Goal: Information Seeking & Learning: Learn about a topic

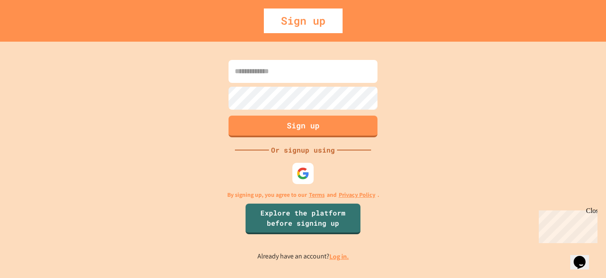
click at [337, 73] on input at bounding box center [303, 71] width 149 height 23
click at [301, 170] on img at bounding box center [303, 174] width 14 height 14
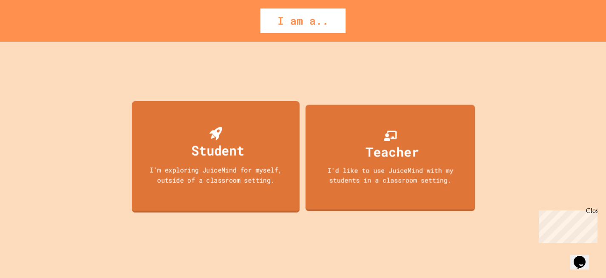
click at [270, 172] on div "I'm exploring JuiceMind for myself, outside of a classroom setting." at bounding box center [216, 175] width 151 height 20
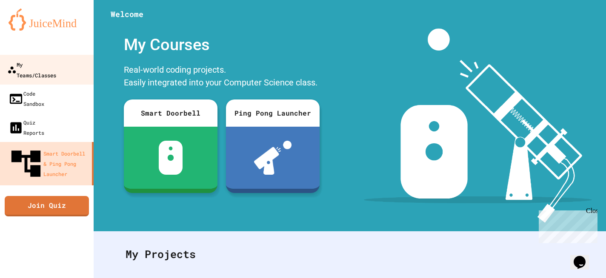
click at [56, 64] on div "My Teams/Classes" at bounding box center [31, 69] width 49 height 21
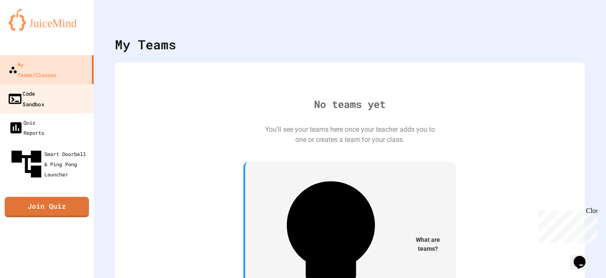
click at [44, 88] on div "Code Sandbox" at bounding box center [25, 98] width 37 height 21
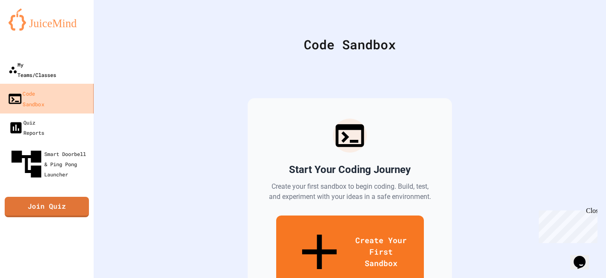
click at [54, 68] on div "My Teams/Classes" at bounding box center [33, 70] width 48 height 20
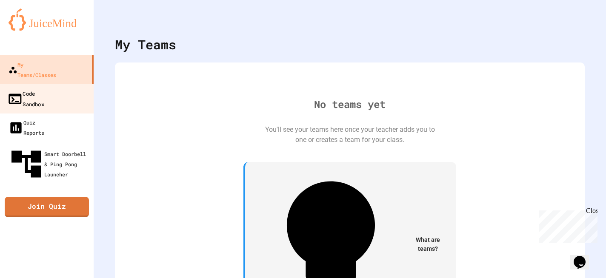
click at [44, 88] on div "Code Sandbox" at bounding box center [25, 98] width 37 height 21
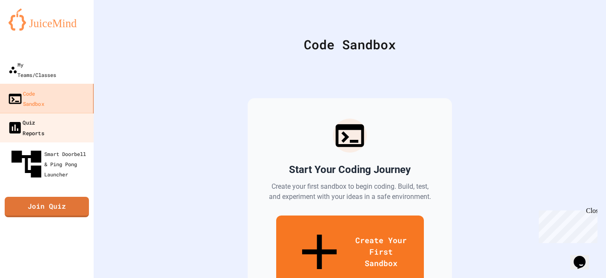
click at [60, 113] on link "Quiz Reports" at bounding box center [47, 128] width 97 height 30
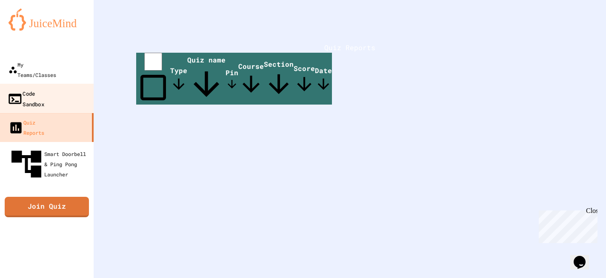
click at [63, 84] on link "Code Sandbox" at bounding box center [47, 99] width 97 height 30
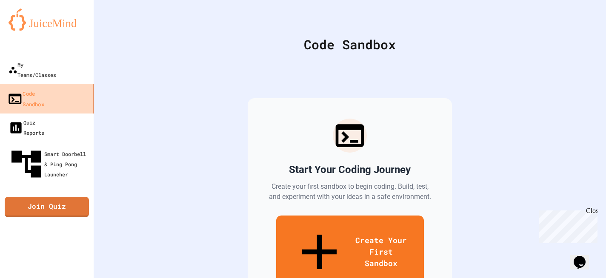
click at [63, 90] on link "Code Sandbox" at bounding box center [47, 99] width 97 height 30
click at [71, 84] on link "Code Sandbox" at bounding box center [47, 99] width 97 height 30
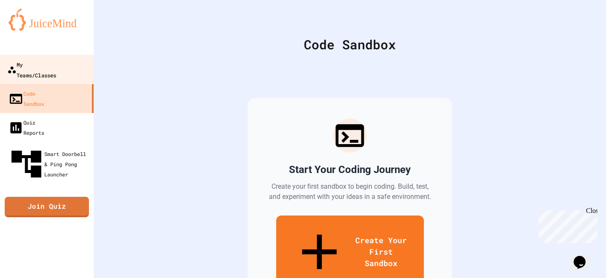
click at [61, 57] on link "My Teams/Classes" at bounding box center [47, 70] width 97 height 30
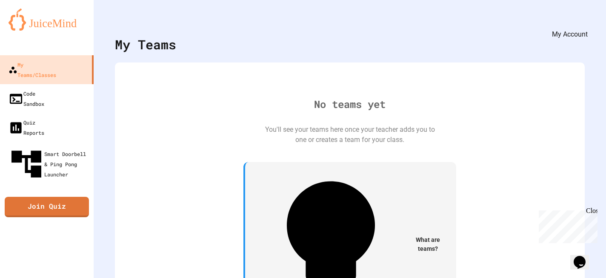
click at [583, 23] on icon "My Account" at bounding box center [587, 27] width 9 height 9
click at [55, 26] on img at bounding box center [47, 20] width 77 height 22
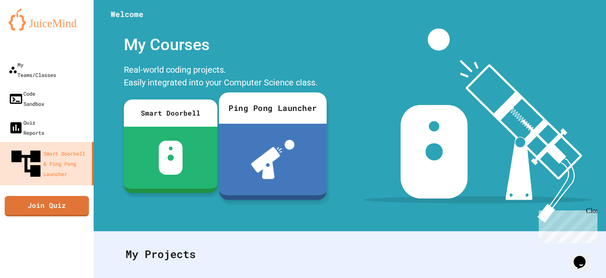
click at [278, 162] on img at bounding box center [272, 159] width 43 height 39
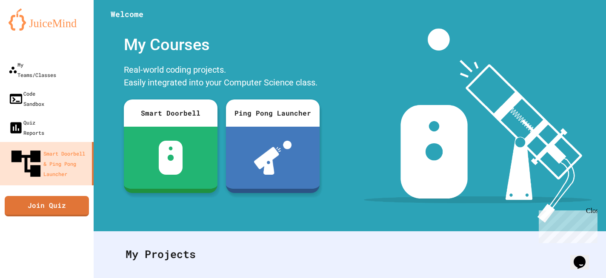
scroll to position [73, 0]
drag, startPoint x: 351, startPoint y: 105, endPoint x: 169, endPoint y: 98, distance: 182.4
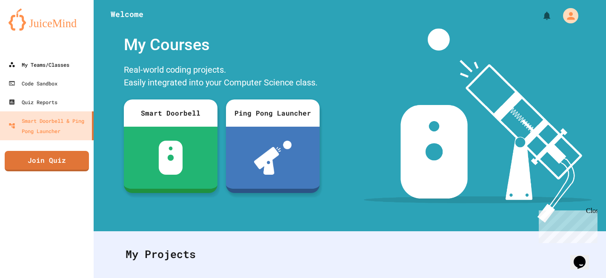
click at [33, 69] on div "My Teams/Classes" at bounding box center [39, 65] width 61 height 10
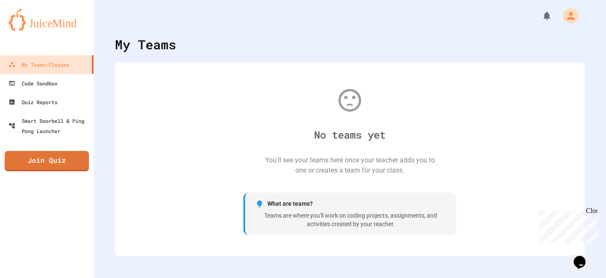
click at [331, 218] on div "Teams are where you'll work on coding projects, assignments, and activities cre…" at bounding box center [350, 220] width 191 height 17
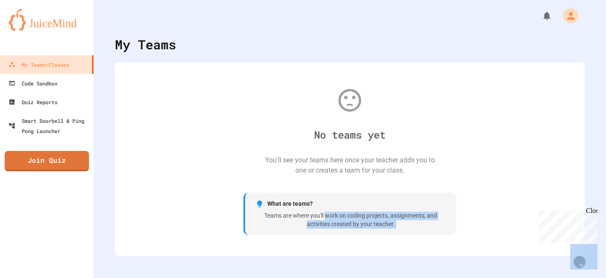
drag, startPoint x: 331, startPoint y: 218, endPoint x: 409, endPoint y: 230, distance: 78.8
click at [409, 230] on div "What are teams? Teams are where you'll work on coding projects, assignments, an…" at bounding box center [350, 214] width 213 height 43
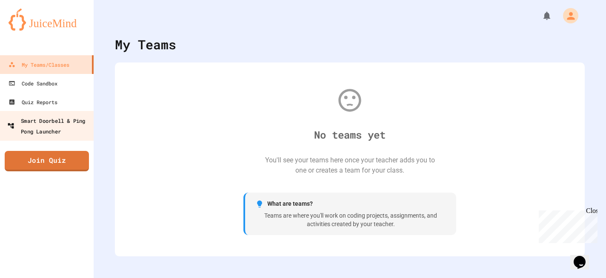
click at [66, 135] on div "Smart Doorbell & Ping Pong Launcher" at bounding box center [49, 125] width 84 height 21
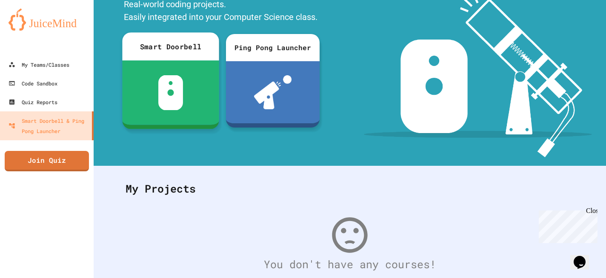
scroll to position [69, 0]
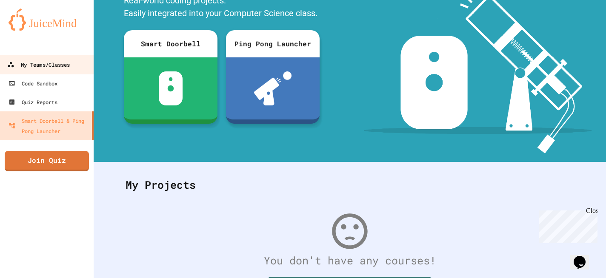
click at [63, 60] on div "My Teams/Classes" at bounding box center [38, 65] width 63 height 11
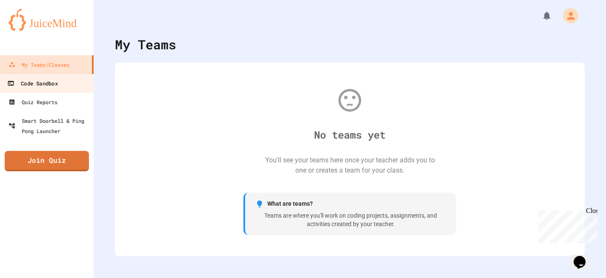
click at [51, 87] on div "Code Sandbox" at bounding box center [32, 83] width 50 height 11
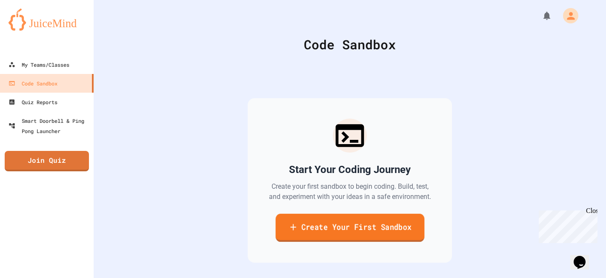
click at [340, 242] on link "Create Your First Sandbox" at bounding box center [349, 228] width 149 height 28
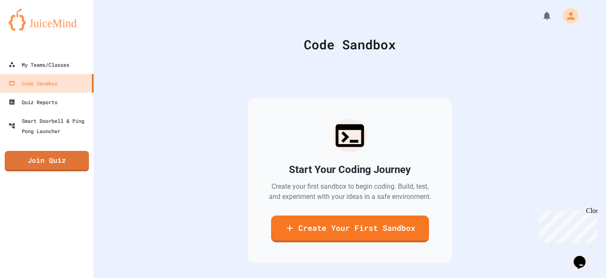
drag, startPoint x: 255, startPoint y: 107, endPoint x: 172, endPoint y: 92, distance: 84.3
type input "******"
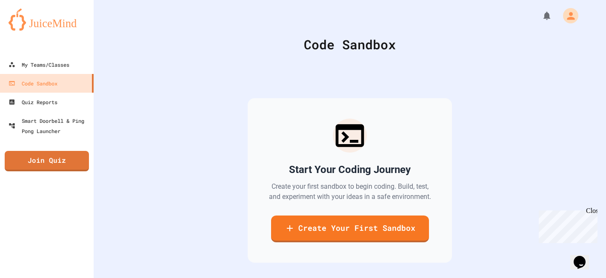
scroll to position [500, 0]
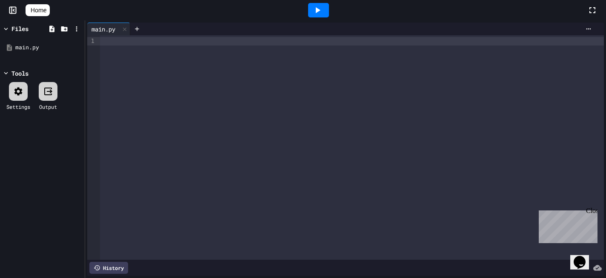
click at [118, 49] on div at bounding box center [352, 147] width 504 height 225
click at [29, 10] on icon at bounding box center [29, 10] width 0 height 0
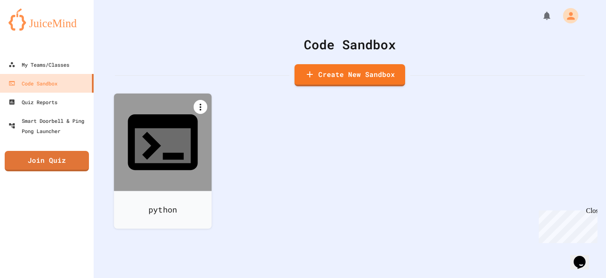
click at [201, 104] on icon at bounding box center [201, 107] width 2 height 7
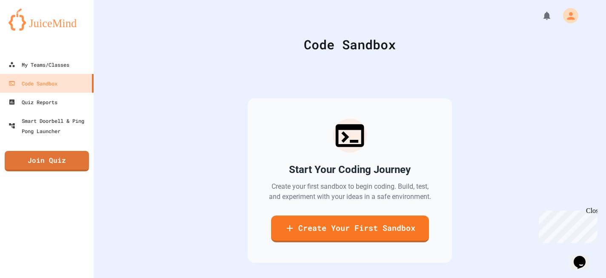
click at [306, 101] on div "Start Your Coding Journey Create your first sandbox to begin coding. Build, tes…" at bounding box center [350, 180] width 204 height 165
click at [318, 44] on div "Code Sandbox" at bounding box center [350, 44] width 470 height 19
click at [315, 45] on div "Code Sandbox" at bounding box center [350, 44] width 470 height 19
click at [366, 46] on div "Code Sandbox" at bounding box center [350, 44] width 470 height 19
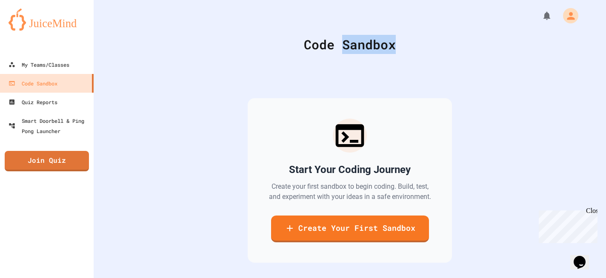
drag, startPoint x: 366, startPoint y: 46, endPoint x: 327, endPoint y: 37, distance: 39.8
click at [366, 46] on div "Code Sandbox" at bounding box center [350, 44] width 470 height 19
drag, startPoint x: 327, startPoint y: 37, endPoint x: 276, endPoint y: 33, distance: 51.3
click at [276, 33] on div "Code Sandbox Start Your Coding Journey Create your first sandbox to begin codin…" at bounding box center [350, 139] width 513 height 278
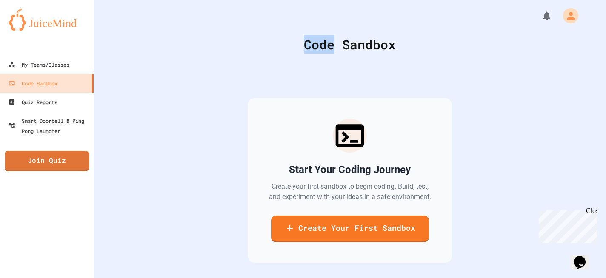
click at [276, 33] on div "Code Sandbox Start Your Coding Journey Create your first sandbox to begin codin…" at bounding box center [350, 139] width 513 height 278
click at [273, 33] on div "Code Sandbox Start Your Coding Journey Create your first sandbox to begin codin…" at bounding box center [350, 139] width 513 height 278
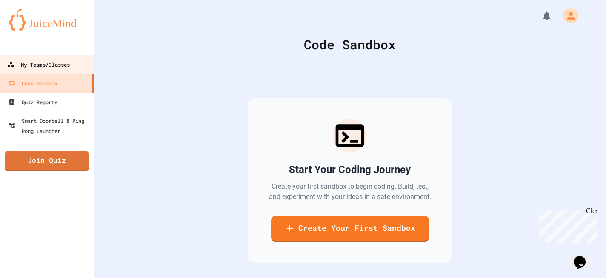
click at [27, 62] on div "My Teams/Classes" at bounding box center [38, 65] width 63 height 11
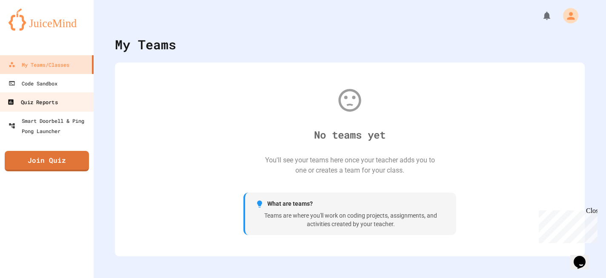
click at [29, 110] on link "Quiz Reports" at bounding box center [47, 101] width 97 height 19
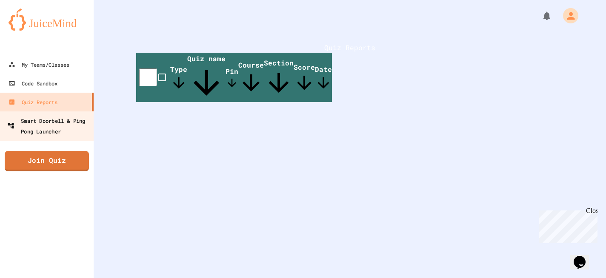
click at [41, 123] on div "Smart Doorbell & Ping Pong Launcher" at bounding box center [49, 125] width 84 height 21
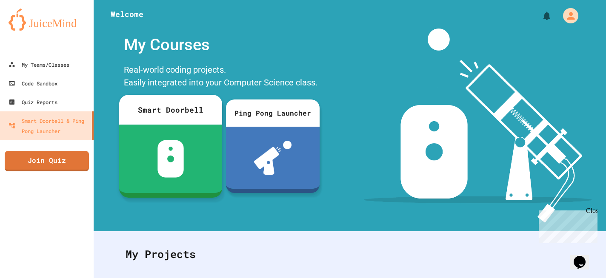
click at [216, 113] on div "Smart Doorbell" at bounding box center [170, 110] width 103 height 30
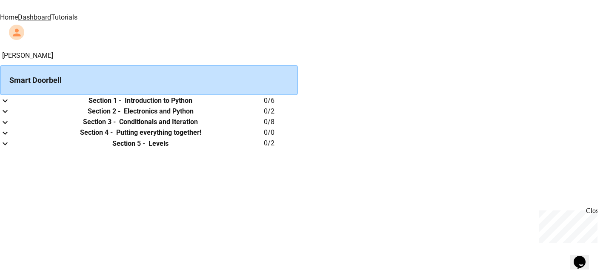
click at [264, 106] on th "Section 1 - Introduction to Python" at bounding box center [140, 100] width 247 height 11
click at [17, 106] on td "collapsible table" at bounding box center [8, 100] width 17 height 11
click at [17, 97] on td "collapsible table" at bounding box center [8, 100] width 17 height 11
click at [10, 106] on icon "expand row" at bounding box center [5, 101] width 10 height 10
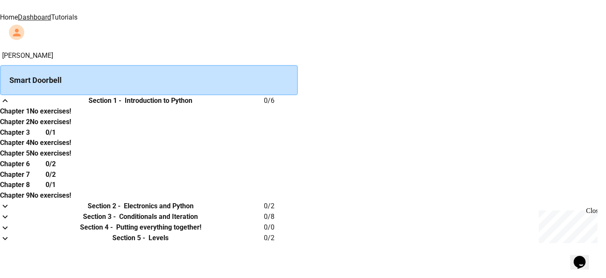
click at [30, 117] on th "Chapter 1" at bounding box center [15, 111] width 30 height 11
click at [30, 117] on h6 "Chapter 1" at bounding box center [15, 111] width 30 height 10
click at [30, 138] on th "Chapter 3" at bounding box center [15, 132] width 30 height 11
click at [30, 138] on h6 "Chapter 3" at bounding box center [15, 133] width 30 height 10
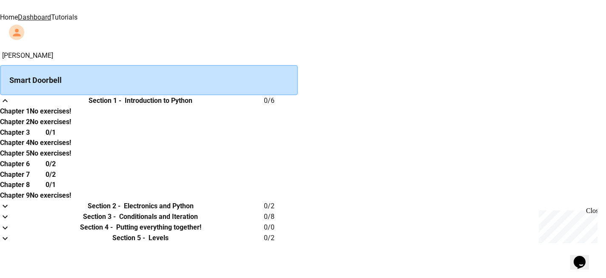
click at [120, 201] on h6 "Section 2 -" at bounding box center [104, 206] width 33 height 10
click at [149, 135] on div "[PERSON_NAME] Smart Doorbell Section 1 - Introduction to Python 0 / 6 Chapter 1…" at bounding box center [303, 147] width 606 height 193
click at [10, 201] on icon "expand row" at bounding box center [5, 206] width 10 height 10
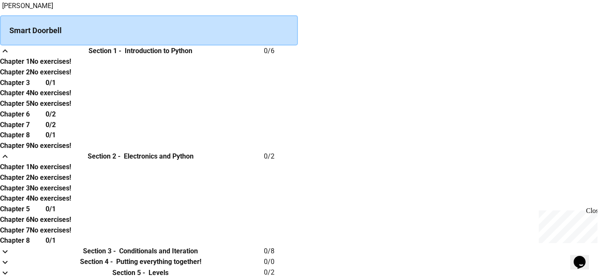
click at [71, 162] on div "No exercises!" at bounding box center [50, 167] width 41 height 11
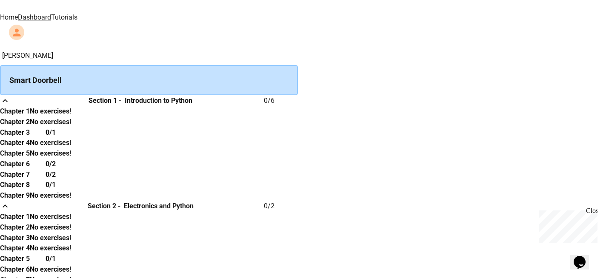
click at [221, 73] on div "Smart Doorbell" at bounding box center [149, 80] width 298 height 30
click at [204, 65] on div "Smart Doorbell" at bounding box center [149, 80] width 298 height 30
drag, startPoint x: 64, startPoint y: 1, endPoint x: 32, endPoint y: 5, distance: 32.2
click at [32, 5] on div "Home Dashboard Tutorials" at bounding box center [303, 21] width 606 height 42
click at [49, 5] on div "Home Dashboard Tutorials" at bounding box center [303, 21] width 606 height 42
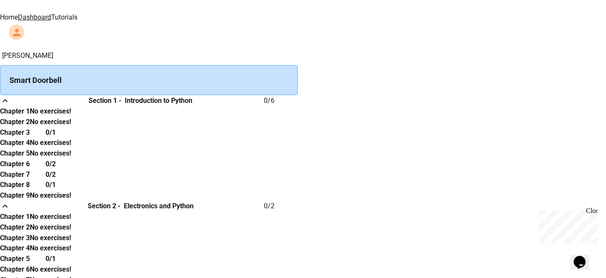
click at [182, 12] on img at bounding box center [207, 6] width 51 height 12
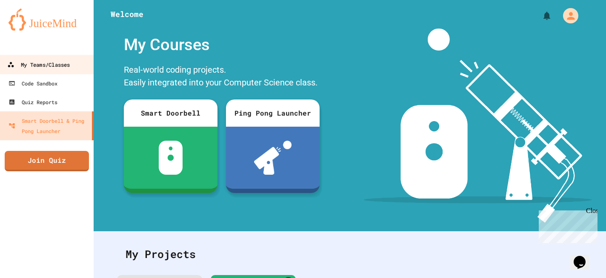
click at [43, 59] on link "My Teams/Classes" at bounding box center [47, 64] width 97 height 19
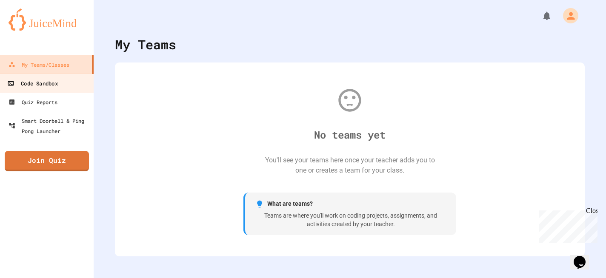
click at [68, 84] on link "Code Sandbox" at bounding box center [47, 83] width 97 height 19
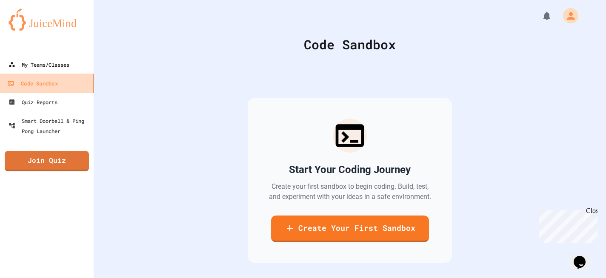
click at [72, 65] on link "My Teams/Classes" at bounding box center [47, 64] width 94 height 19
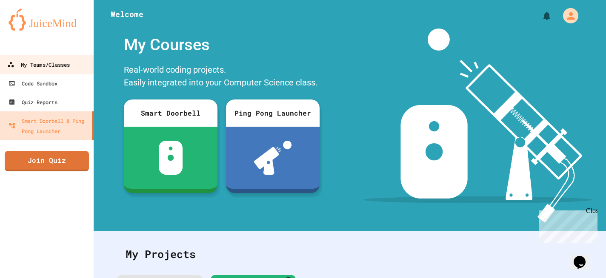
click at [15, 64] on div "My Teams/Classes" at bounding box center [38, 65] width 63 height 11
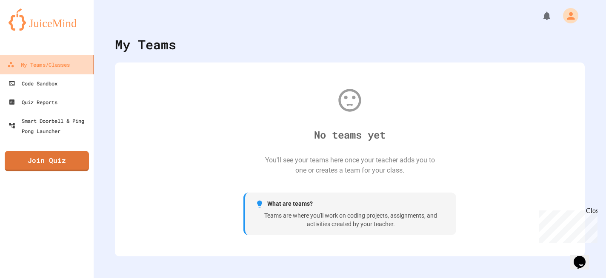
click at [15, 64] on div "My Teams/Classes" at bounding box center [38, 65] width 63 height 11
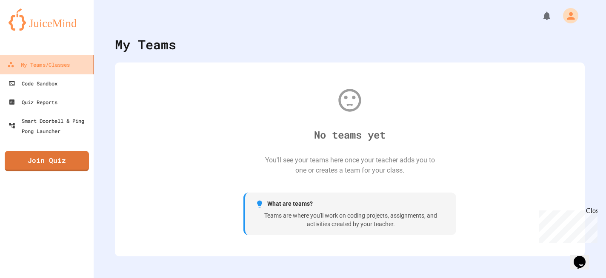
click at [15, 64] on div "My Teams/Classes" at bounding box center [38, 65] width 63 height 11
drag, startPoint x: 15, startPoint y: 64, endPoint x: 19, endPoint y: 66, distance: 4.4
click at [16, 64] on div "My Teams/Classes" at bounding box center [38, 65] width 63 height 11
click at [19, 66] on div "My Teams/Classes" at bounding box center [38, 65] width 63 height 11
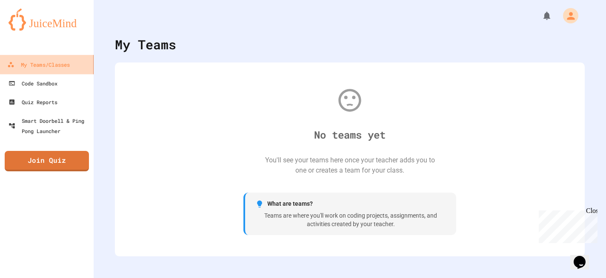
click at [19, 66] on div "My Teams/Classes" at bounding box center [38, 65] width 63 height 11
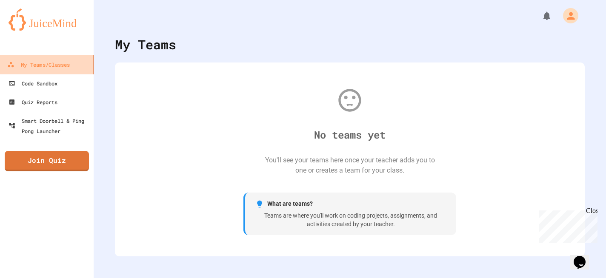
click at [19, 66] on div "My Teams/Classes" at bounding box center [38, 65] width 63 height 11
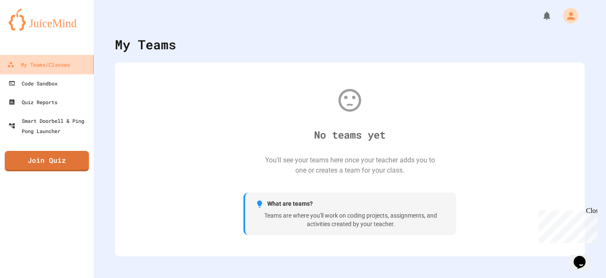
click at [20, 66] on div "My Teams/Classes" at bounding box center [38, 65] width 63 height 11
click at [46, 65] on div "My Teams/Classes" at bounding box center [38, 65] width 63 height 11
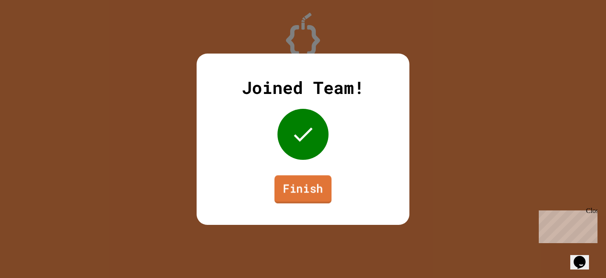
click at [290, 192] on link "Finish" at bounding box center [303, 189] width 57 height 28
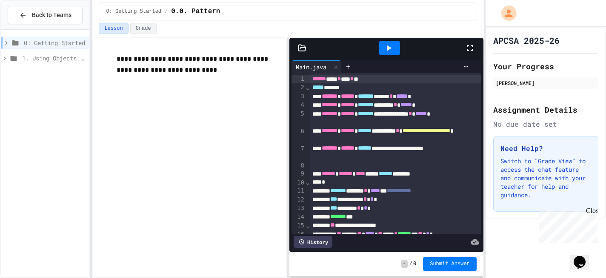
click at [47, 57] on span "1. Using Objects and Methods" at bounding box center [54, 58] width 64 height 9
click at [62, 59] on span "1. Using Objects and Methods" at bounding box center [54, 58] width 64 height 9
click at [40, 57] on span "1. Using Objects and Methods" at bounding box center [54, 58] width 64 height 9
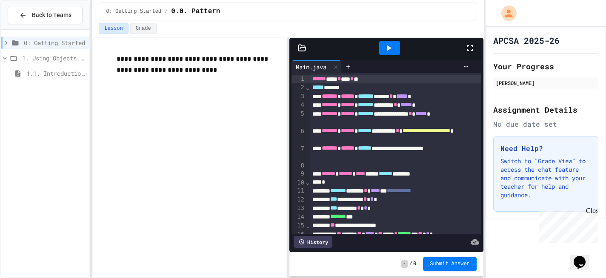
click at [43, 72] on span "1.1. Introduction to Algorithms, Programming, and Compilers" at bounding box center [56, 73] width 60 height 9
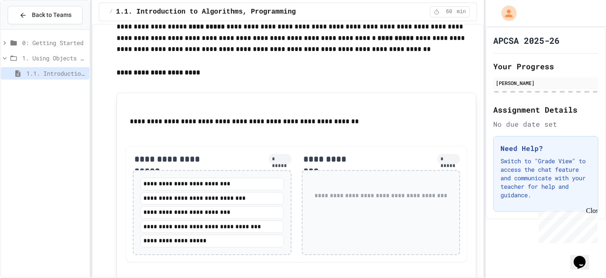
scroll to position [504, 0]
click at [225, 245] on div "**********" at bounding box center [212, 241] width 142 height 9
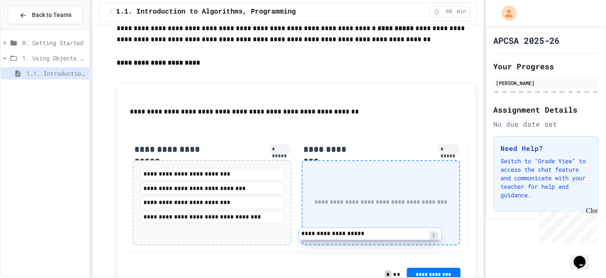
drag, startPoint x: 227, startPoint y: 244, endPoint x: 399, endPoint y: 177, distance: 184.6
click at [399, 178] on div "**********" at bounding box center [296, 194] width 341 height 117
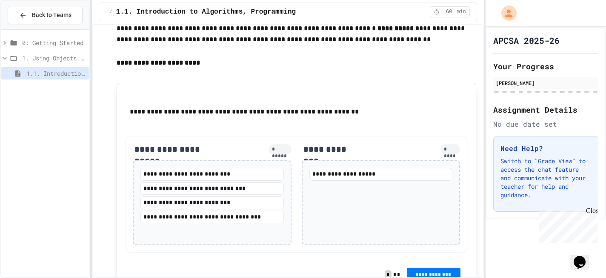
scroll to position [515, 0]
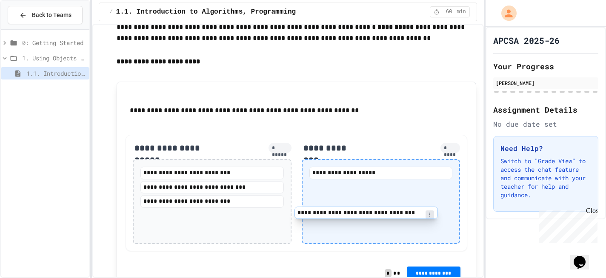
drag, startPoint x: 213, startPoint y: 221, endPoint x: 392, endPoint y: 209, distance: 178.8
click at [391, 209] on div "**********" at bounding box center [296, 193] width 341 height 117
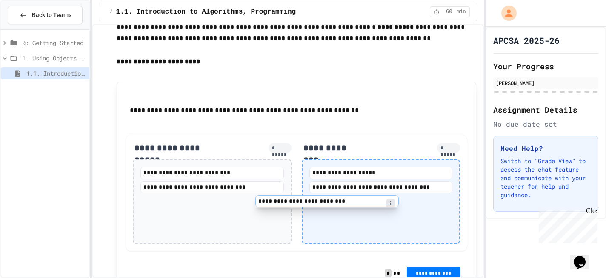
drag, startPoint x: 264, startPoint y: 207, endPoint x: 401, endPoint y: 209, distance: 136.7
click at [401, 209] on div "**********" at bounding box center [296, 193] width 341 height 117
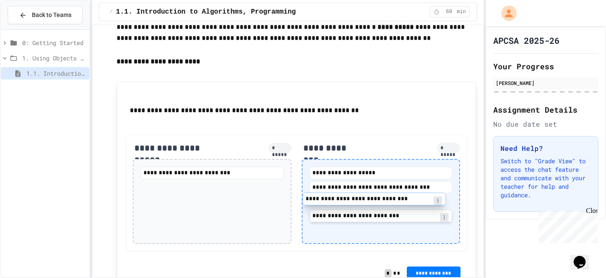
drag, startPoint x: 238, startPoint y: 189, endPoint x: 399, endPoint y: 216, distance: 163.7
click at [400, 215] on div "**********" at bounding box center [296, 193] width 341 height 117
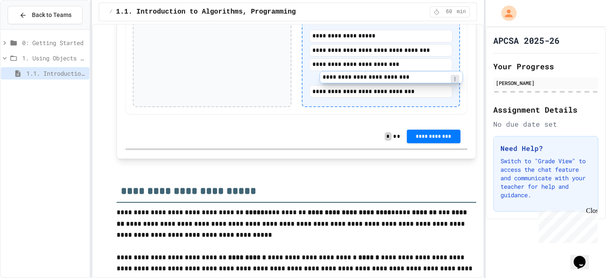
drag, startPoint x: 221, startPoint y: 175, endPoint x: 402, endPoint y: 79, distance: 204.9
click at [402, 79] on div "**********" at bounding box center [296, 56] width 341 height 117
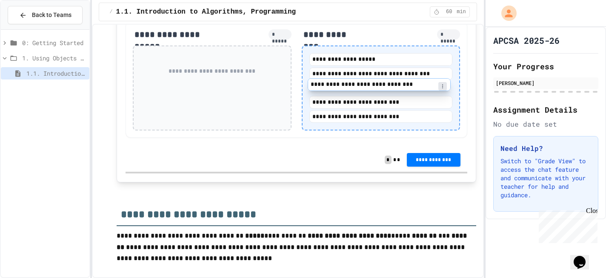
scroll to position [628, 0]
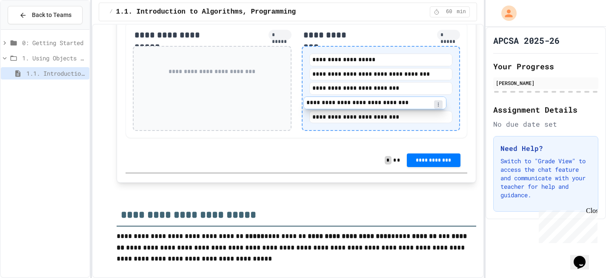
drag, startPoint x: 387, startPoint y: 97, endPoint x: 382, endPoint y: 102, distance: 7.5
click at [382, 103] on div "**********" at bounding box center [381, 89] width 143 height 70
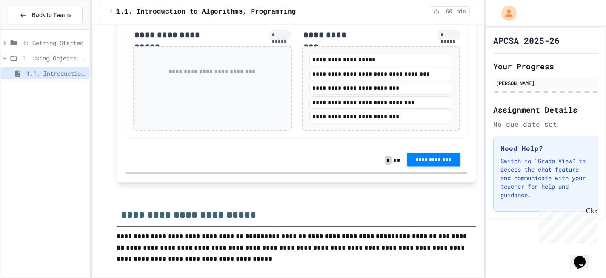
click at [444, 163] on span "**********" at bounding box center [434, 159] width 40 height 7
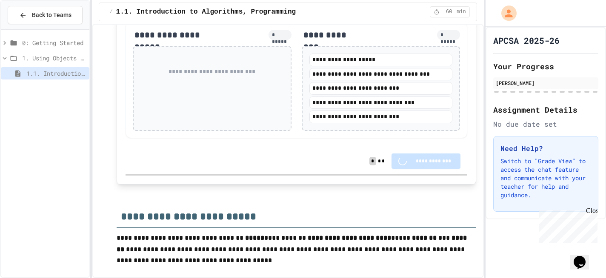
scroll to position [647, 0]
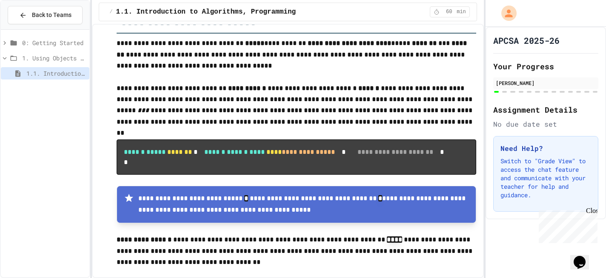
scroll to position [842, 0]
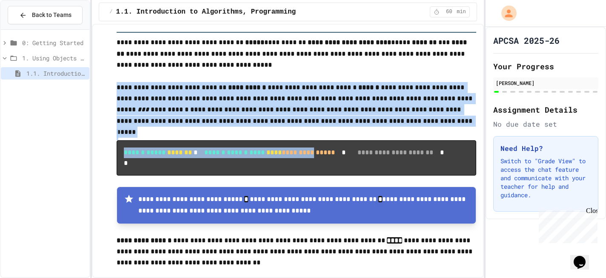
drag, startPoint x: 267, startPoint y: 169, endPoint x: 115, endPoint y: 114, distance: 161.0
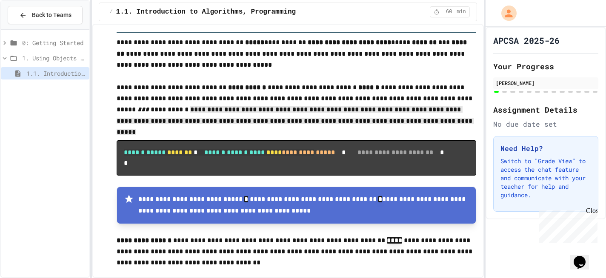
click at [136, 69] on p "**********" at bounding box center [296, 54] width 359 height 34
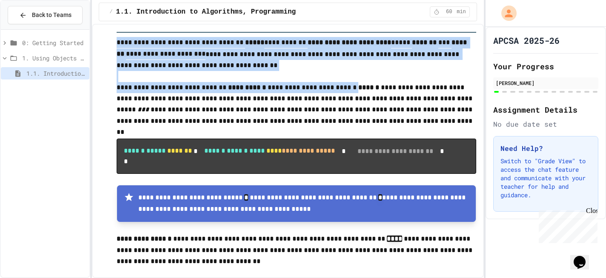
drag, startPoint x: 118, startPoint y: 44, endPoint x: 255, endPoint y: 109, distance: 152.4
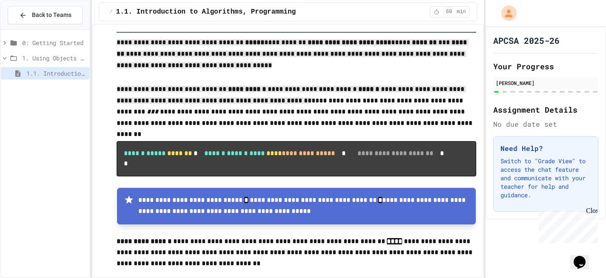
click at [271, 133] on p at bounding box center [296, 135] width 359 height 11
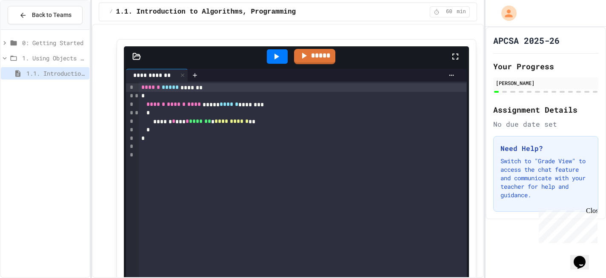
click at [281, 62] on icon at bounding box center [276, 57] width 10 height 10
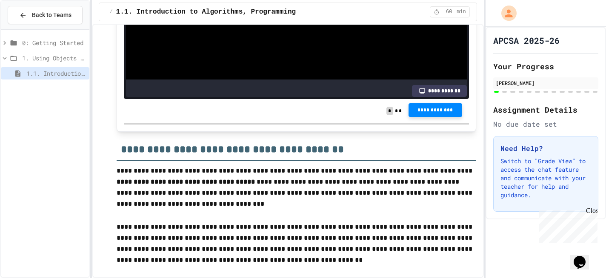
click at [417, 114] on span "**********" at bounding box center [436, 110] width 40 height 7
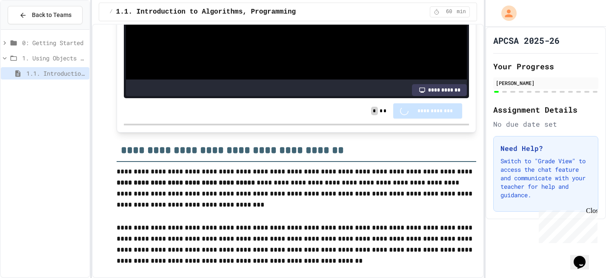
scroll to position [1417, 0]
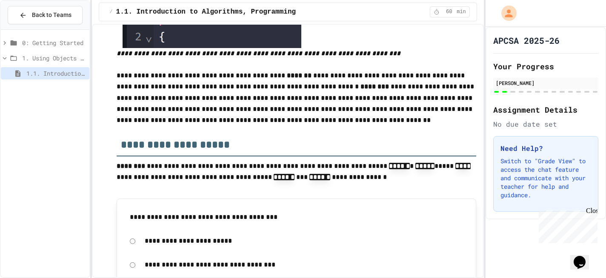
scroll to position [1750, 0]
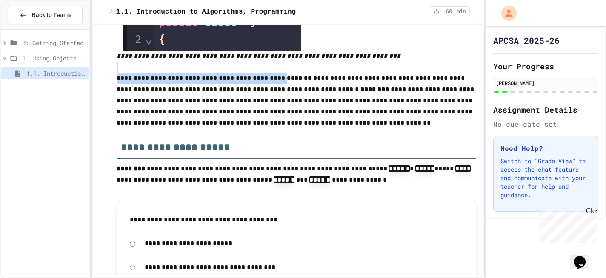
drag, startPoint x: 184, startPoint y: 122, endPoint x: 315, endPoint y: 162, distance: 137.2
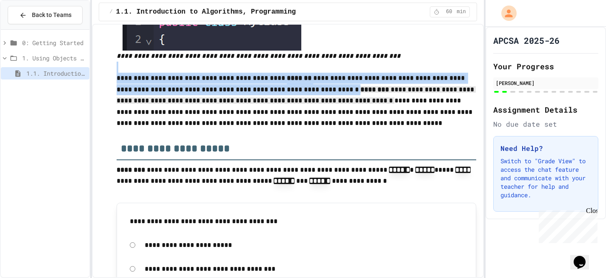
click at [315, 131] on p "**********" at bounding box center [296, 102] width 359 height 58
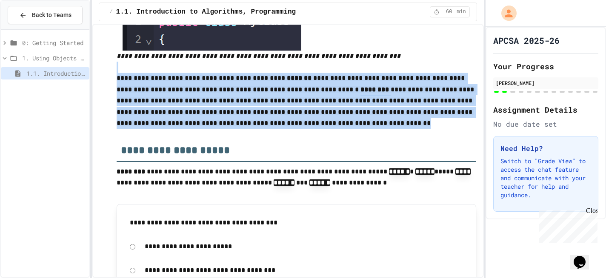
drag, startPoint x: 353, startPoint y: 182, endPoint x: 99, endPoint y: 121, distance: 261.8
click at [99, 121] on div "**********" at bounding box center [288, 151] width 392 height 255
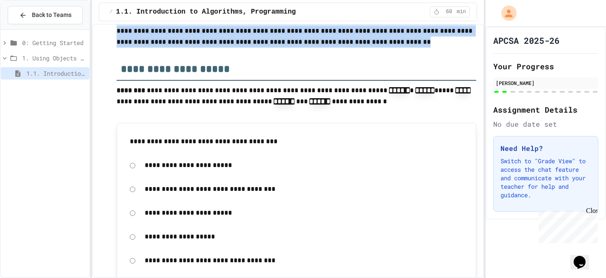
scroll to position [1833, 0]
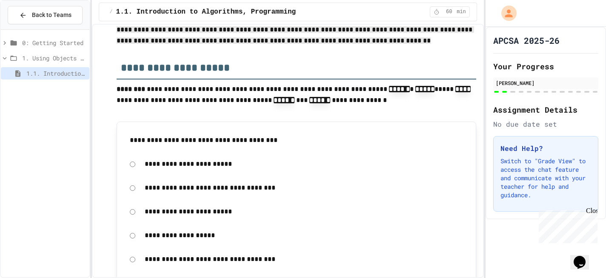
click at [180, 80] on h2 "**********" at bounding box center [296, 64] width 359 height 29
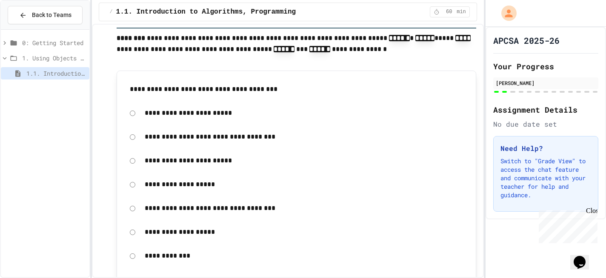
scroll to position [1882, 0]
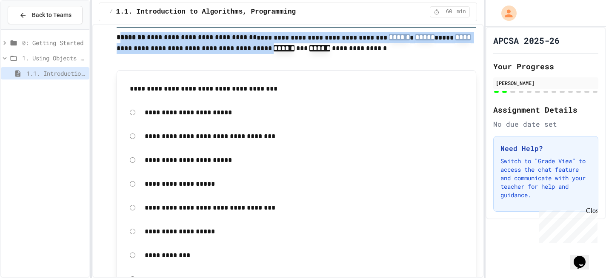
drag, startPoint x: 120, startPoint y: 90, endPoint x: 334, endPoint y: 125, distance: 217.1
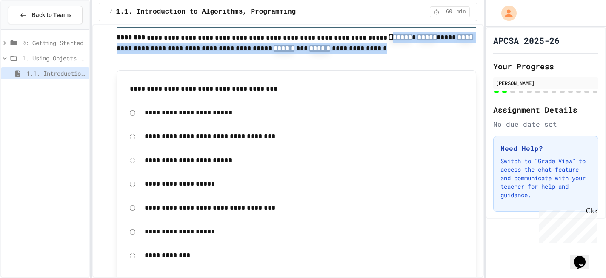
drag, startPoint x: 388, startPoint y: 108, endPoint x: 380, endPoint y: 93, distance: 17.3
click at [380, 56] on p "**********" at bounding box center [296, 44] width 359 height 24
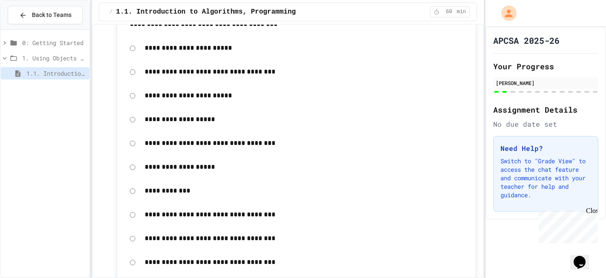
scroll to position [1946, 0]
